Goal: Communication & Community: Share content

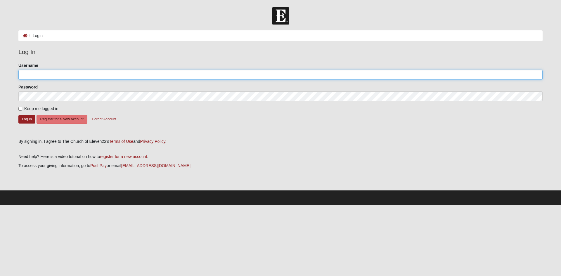
type input "jmw"
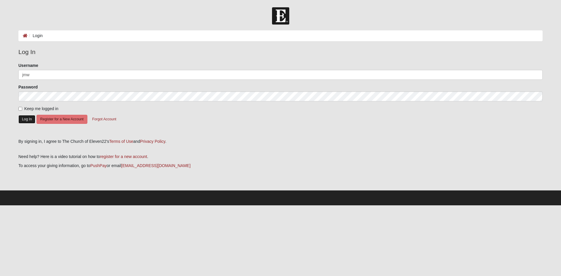
click at [30, 124] on button "Log In" at bounding box center [26, 119] width 17 height 8
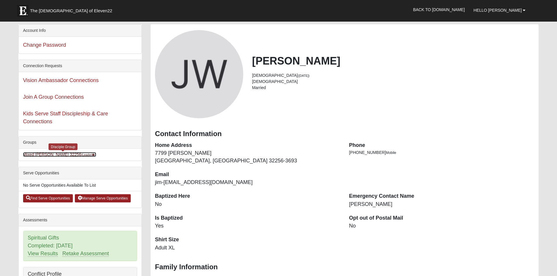
click at [43, 157] on link "Mixed Williams 32256 (Leader )" at bounding box center [59, 154] width 73 height 5
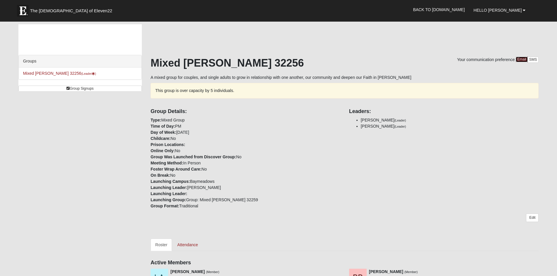
click at [518, 62] on link "Email" at bounding box center [522, 60] width 12 height 6
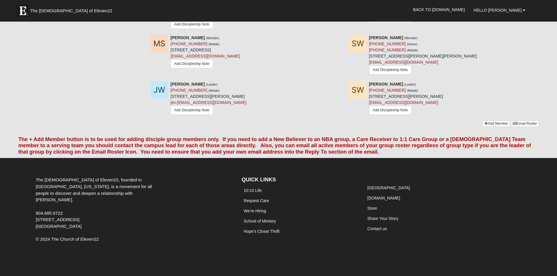
scroll to position [702, 0]
click at [528, 127] on link "Email Roster" at bounding box center [524, 124] width 27 height 6
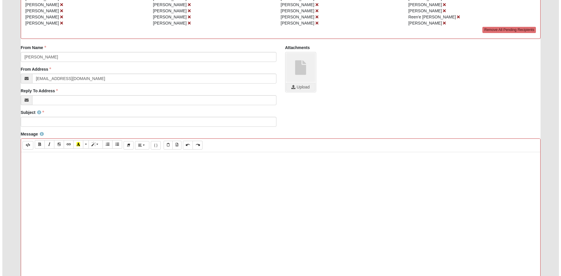
scroll to position [88, 0]
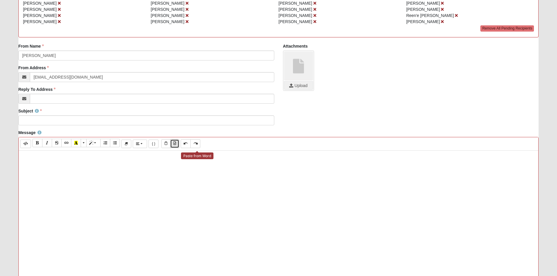
click at [176, 145] on icon "Paste from Word" at bounding box center [174, 144] width 3 height 4
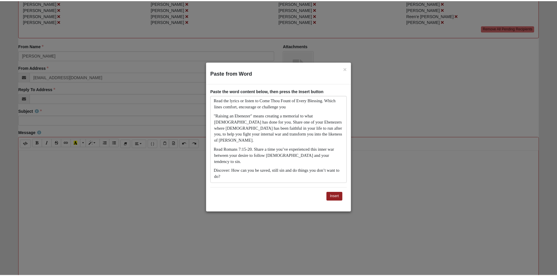
scroll to position [207, 0]
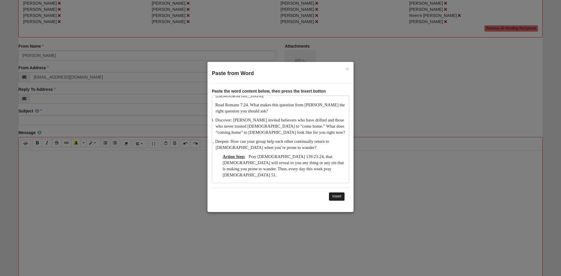
click at [332, 197] on button "Insert" at bounding box center [337, 196] width 16 height 8
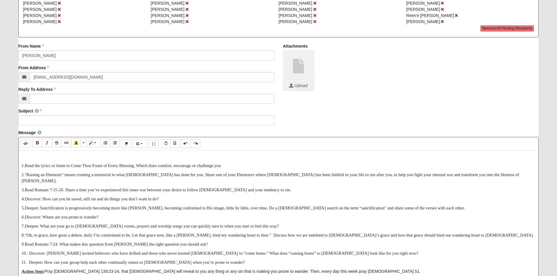
click at [46, 160] on p at bounding box center [279, 157] width 514 height 6
click at [60, 125] on input "Subject" at bounding box center [146, 121] width 256 height 10
click at [22, 125] on input "Come Thou Fount of Every Blessing" at bounding box center [146, 121] width 256 height 10
click button "Select" at bounding box center [0, 0] width 0 height 0
type input "Worship Is [PERSON_NAME] Thou Fount of Every Blessing"
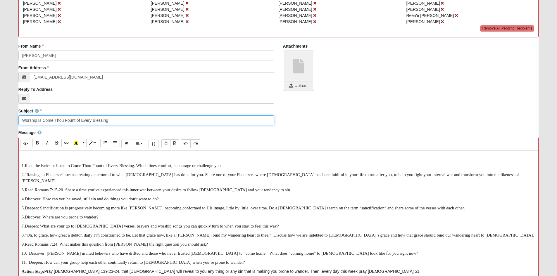
click at [43, 125] on input "Worship Is Come Thou Fount of Every Blessing" at bounding box center [146, 121] width 256 height 10
drag, startPoint x: 53, startPoint y: 139, endPoint x: 127, endPoint y: 143, distance: 74.4
click at [127, 125] on input "Worship Is War: Come Thou Fount of Every Blessing" at bounding box center [146, 121] width 256 height 10
type input "Worship Is War: Come Thou Fount of Every Blessing"
click at [38, 145] on icon "Bold (CTRL+B)" at bounding box center [38, 143] width 4 height 4
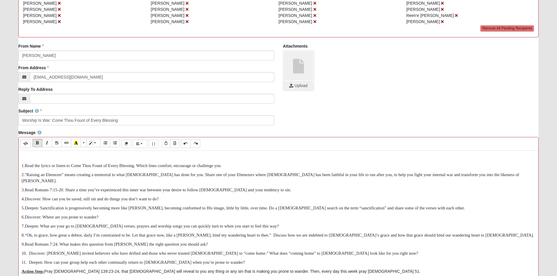
click at [64, 185] on div "1. Read the lyrics or listen to Come Thou Fount of Every Blessing. Which lines …" at bounding box center [279, 238] width 520 height 175
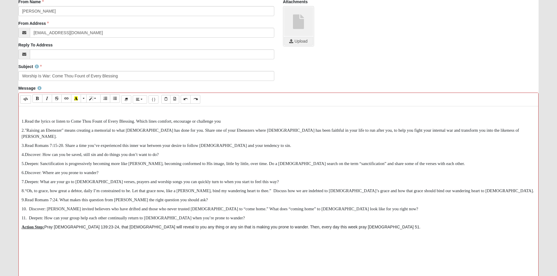
scroll to position [205, 0]
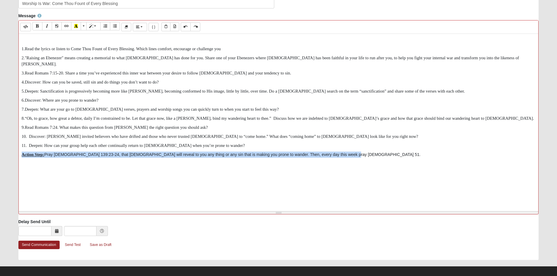
drag, startPoint x: 56, startPoint y: 198, endPoint x: 473, endPoint y: 208, distance: 417.1
click at [473, 208] on div "1. Read the lyrics or listen to Come Thou Fount of Every Blessing. Which lines …" at bounding box center [279, 121] width 520 height 175
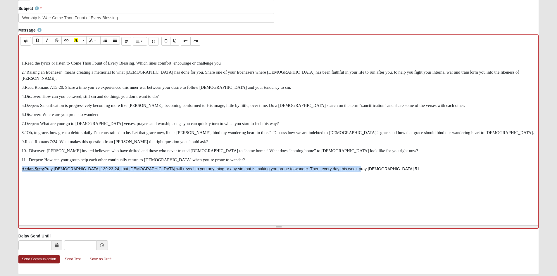
scroll to position [233, 0]
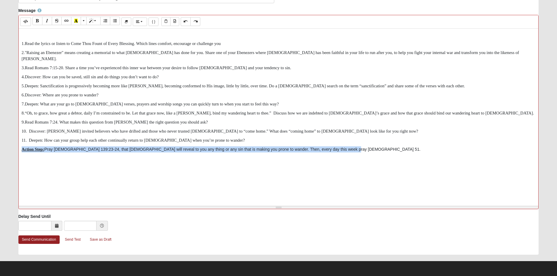
click at [159, 153] on p "Action Step: Pray Psalm 139:23-24, that [DEMOGRAPHIC_DATA] will reveal to you a…" at bounding box center [279, 150] width 514 height 6
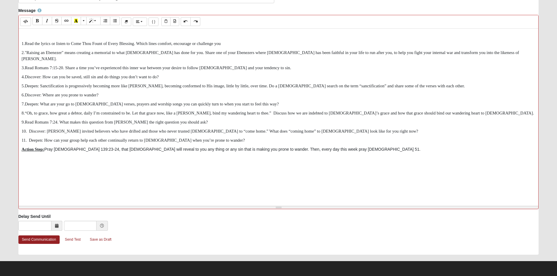
click at [226, 144] on p "11. Deepen: How can your group help each other continually return to [DEMOGRAPH…" at bounding box center [279, 140] width 514 height 6
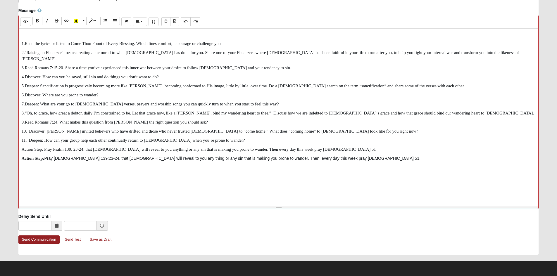
click at [446, 162] on p "Action Step: Pray Psalm 139:23-24, that [DEMOGRAPHIC_DATA] will reveal to you a…" at bounding box center [279, 159] width 514 height 6
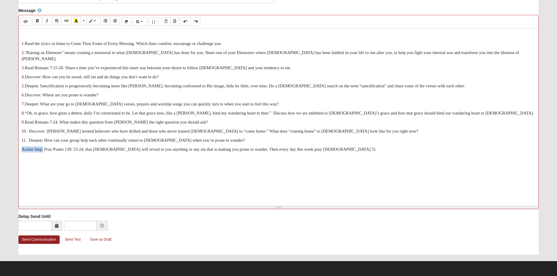
drag, startPoint x: 44, startPoint y: 170, endPoint x: 20, endPoint y: 174, distance: 24.6
click at [20, 174] on div "1. Read the lyrics or listen to Come Thou Fount of Every Blessing. Which lines …" at bounding box center [279, 116] width 520 height 175
drag, startPoint x: 27, startPoint y: 171, endPoint x: 41, endPoint y: 186, distance: 19.9
click at [41, 186] on div "1. Read the lyrics or listen to Come Thou Fount of Every Blessing. Which lines …" at bounding box center [279, 116] width 520 height 175
drag, startPoint x: 45, startPoint y: 170, endPoint x: 20, endPoint y: 171, distance: 24.3
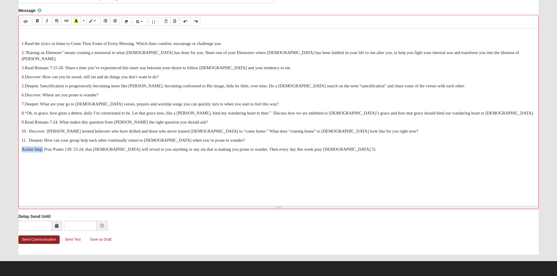
click at [20, 171] on div "1. Read the lyrics or listen to Come Thou Fount of Every Blessing. Which lines …" at bounding box center [279, 116] width 520 height 175
click at [39, 20] on icon "Bold (CTRL+B)" at bounding box center [38, 21] width 4 height 4
click at [150, 143] on span "11. Deepen: How can your group help each other continually return to [DEMOGRAPH…" at bounding box center [133, 140] width 223 height 5
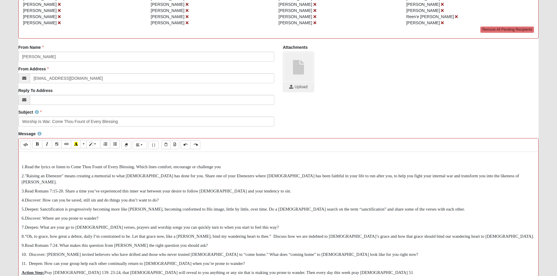
click at [68, 161] on p at bounding box center [279, 158] width 514 height 6
click at [49, 161] on p "Remember we will not meet [DATE]" at bounding box center [279, 158] width 514 height 6
click at [130, 161] on p "Reminder: we will not meet [DATE]" at bounding box center [279, 158] width 514 height 6
click at [219, 161] on p "Reminder: we will not meet [DATE]. But here are the Discussion points" at bounding box center [279, 158] width 514 height 6
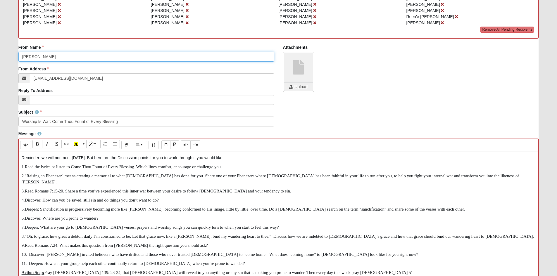
click at [23, 62] on input "[PERSON_NAME]" at bounding box center [146, 57] width 256 height 10
type input "[PERSON_NAME] & [PERSON_NAME]"
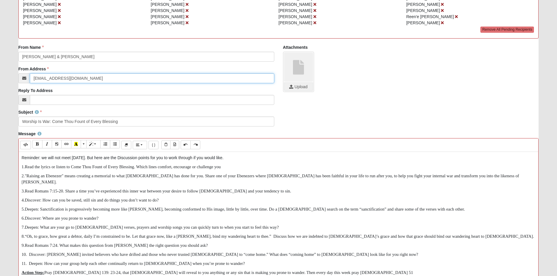
drag, startPoint x: 40, startPoint y: 97, endPoint x: 16, endPoint y: 96, distance: 24.0
click at [16, 96] on div "From Name [PERSON_NAME] & [PERSON_NAME] From Name is required. From Address [EM…" at bounding box center [146, 76] width 265 height 65
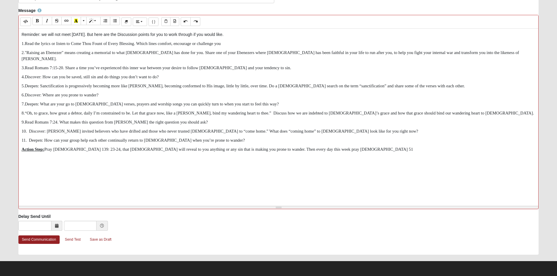
scroll to position [233, 0]
type input "jim-[EMAIL_ADDRESS][DOMAIN_NAME]"
drag, startPoint x: 30, startPoint y: 78, endPoint x: 48, endPoint y: 79, distance: 17.6
click at [48, 79] on span "Discover: How can you be saved, still sin and do things you don’t want to do?" at bounding box center [92, 77] width 134 height 5
click at [39, 19] on icon "Bold (CTRL+B)" at bounding box center [38, 21] width 4 height 4
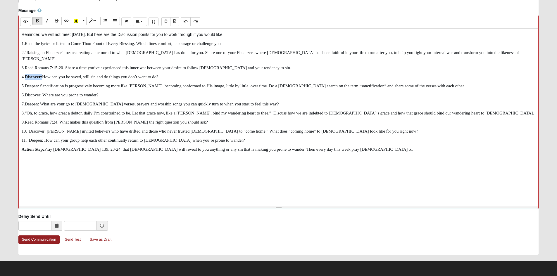
drag, startPoint x: 30, startPoint y: 90, endPoint x: 46, endPoint y: 91, distance: 16.4
click at [46, 88] on span "5. Deepen: Sanctification is progressively becoming more like [PERSON_NAME], be…" at bounding box center [243, 86] width 443 height 5
click at [39, 19] on icon "Bold (CTRL+B)" at bounding box center [38, 21] width 4 height 4
drag, startPoint x: 29, startPoint y: 103, endPoint x: 48, endPoint y: 102, distance: 18.4
click at [48, 97] on span "6. Discover: Where are you prone to wander?" at bounding box center [60, 95] width 77 height 5
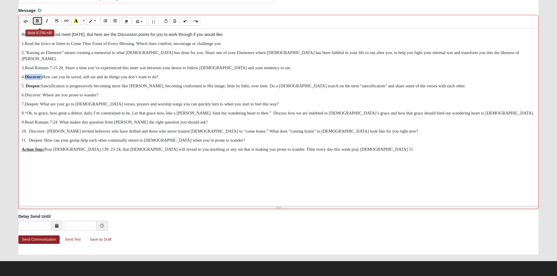
click at [39, 20] on icon "Bold (CTRL+B)" at bounding box center [38, 21] width 4 height 4
drag, startPoint x: 30, startPoint y: 113, endPoint x: 46, endPoint y: 113, distance: 16.1
click at [46, 106] on span "Deepen: What are your go to [DEMOGRAPHIC_DATA] verses, prayers and worship song…" at bounding box center [152, 104] width 254 height 5
click at [39, 20] on icon "Bold (CTRL+B)" at bounding box center [38, 21] width 4 height 4
drag, startPoint x: 29, startPoint y: 148, endPoint x: 47, endPoint y: 148, distance: 18.1
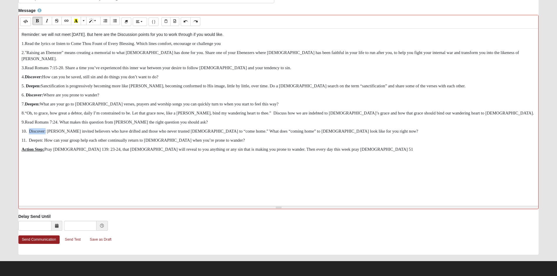
click at [47, 134] on span "10. Discover: [PERSON_NAME] invited believers who have drifted and those who ne…" at bounding box center [220, 131] width 397 height 5
click at [39, 19] on icon "Bold (CTRL+B)" at bounding box center [38, 21] width 4 height 4
drag, startPoint x: 29, startPoint y: 160, endPoint x: 45, endPoint y: 158, distance: 16.2
click at [45, 143] on span "11. Deepen: How can your group help each other continually return to [DEMOGRAPH…" at bounding box center [133, 140] width 223 height 5
click at [39, 19] on icon "Bold (CTRL+B)" at bounding box center [38, 21] width 4 height 4
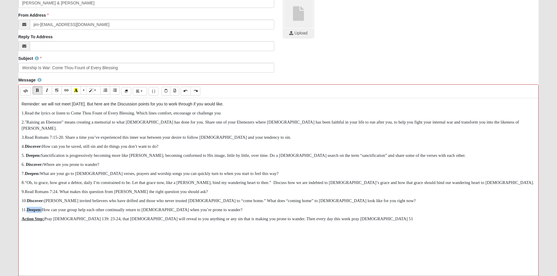
scroll to position [174, 0]
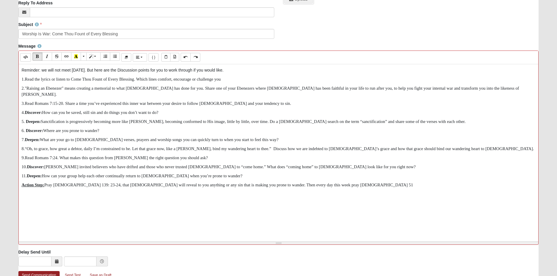
click at [228, 179] on p "11. Deepen: How can your group help each other continually return to [DEMOGRAPH…" at bounding box center [279, 176] width 514 height 6
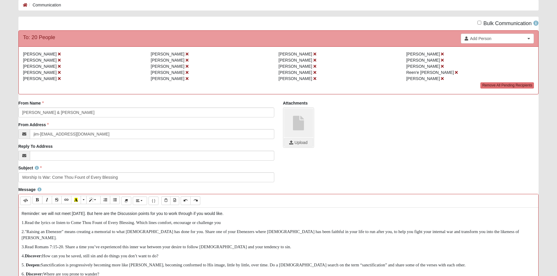
scroll to position [58, 0]
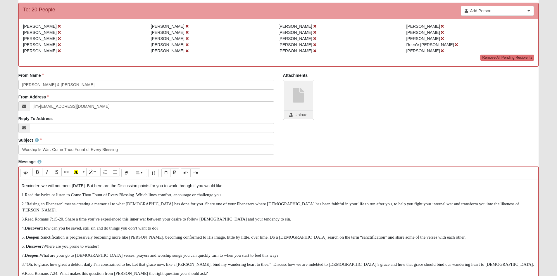
click at [332, 189] on p "Reminder: we will not meet [DATE]. But here are the Discussion points for you t…" at bounding box center [279, 186] width 514 height 6
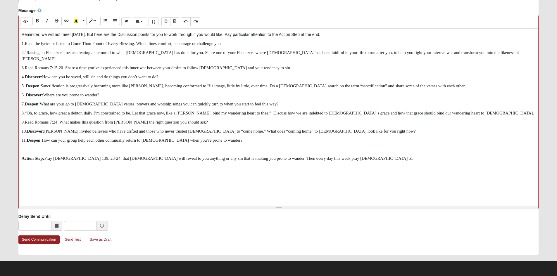
scroll to position [233, 0]
click at [56, 224] on icon at bounding box center [57, 226] width 4 height 4
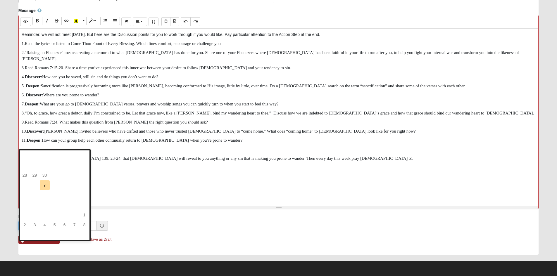
click at [41, 224] on input "text" at bounding box center [34, 226] width 33 height 10
click at [45, 180] on td "7" at bounding box center [45, 185] width 10 height 10
type input "[DATE]"
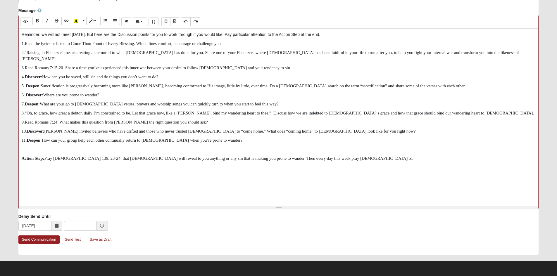
click at [102, 224] on icon at bounding box center [102, 226] width 4 height 4
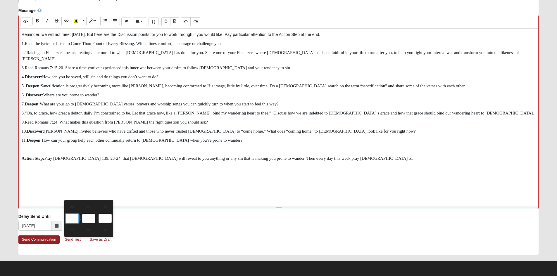
click at [73, 214] on input "text" at bounding box center [72, 218] width 13 height 9
type input "0:00 AM"
type input "0"
type input "00"
type input "AM"
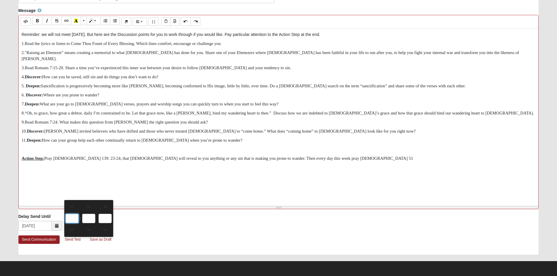
type input "8"
type input "8:00 AM"
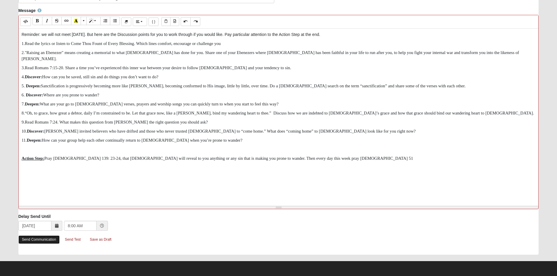
click at [42, 238] on link "Send Communication" at bounding box center [38, 240] width 41 height 8
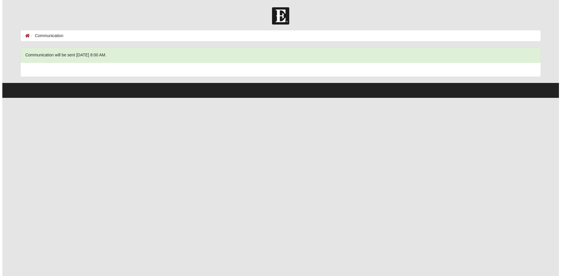
scroll to position [0, 0]
